Goal: Check status: Check status

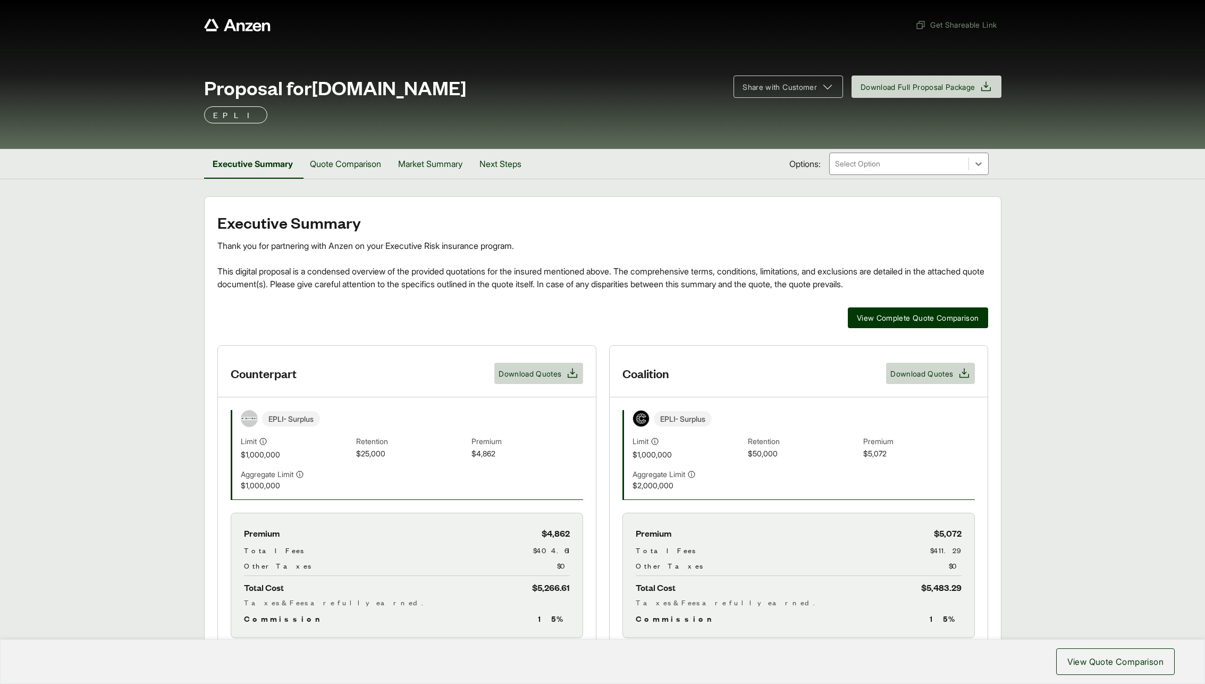
scroll to position [68, 0]
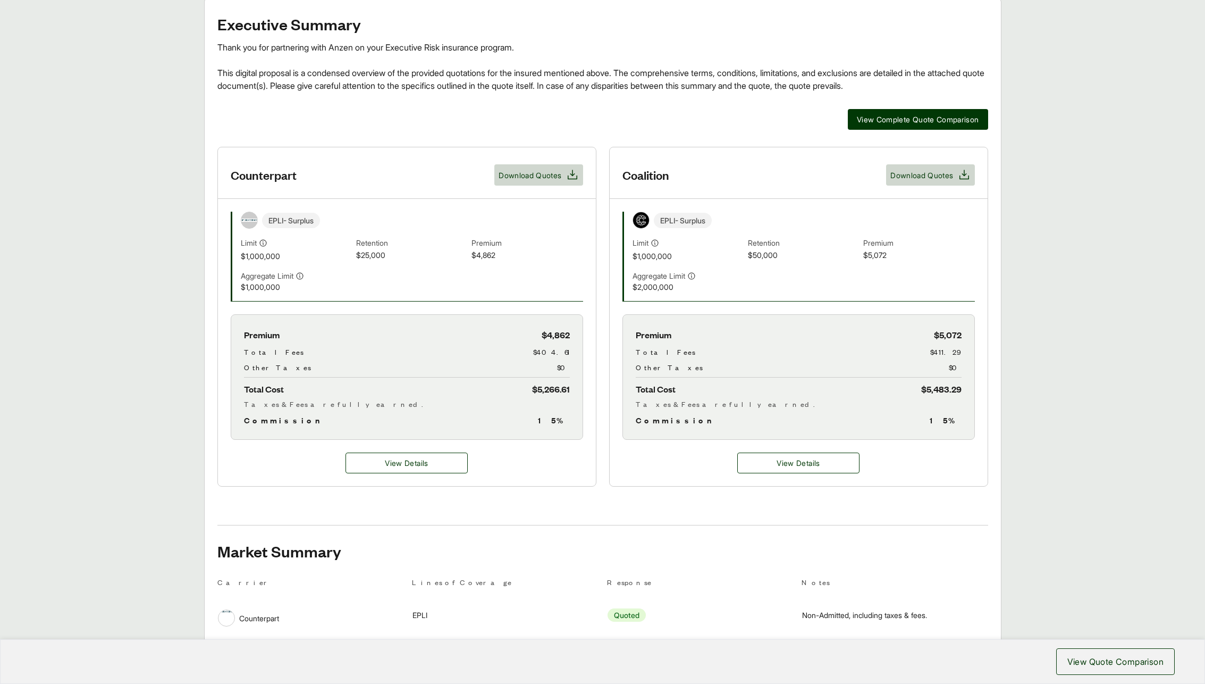
scroll to position [199, 0]
click at [400, 457] on span "View Details" at bounding box center [406, 462] width 43 height 11
